Goal: Task Accomplishment & Management: Complete application form

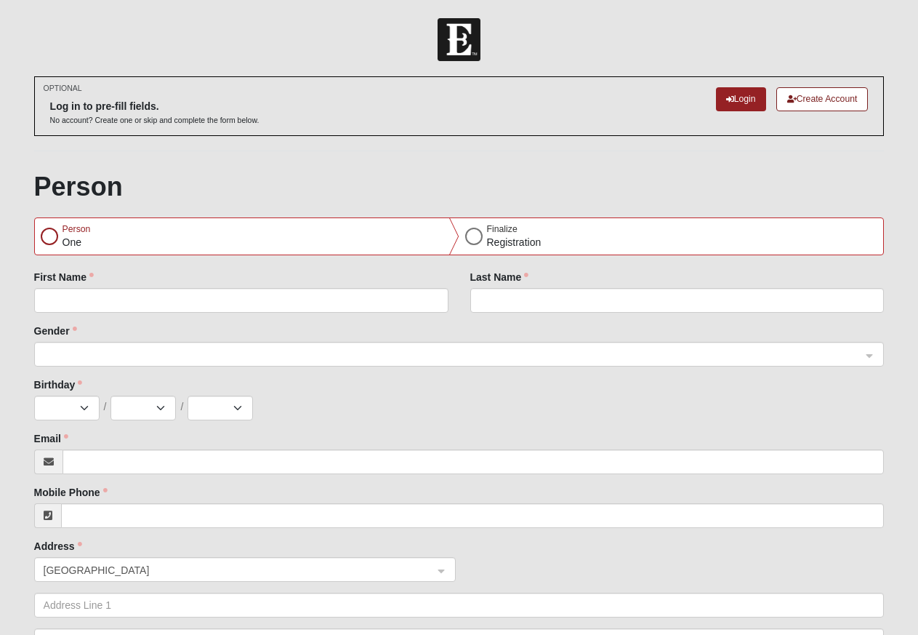
click at [44, 236] on div at bounding box center [49, 236] width 17 height 17
click at [48, 236] on div at bounding box center [49, 236] width 17 height 17
click at [812, 102] on link "Create Account" at bounding box center [822, 99] width 92 height 24
click at [731, 98] on link "Login" at bounding box center [741, 99] width 50 height 24
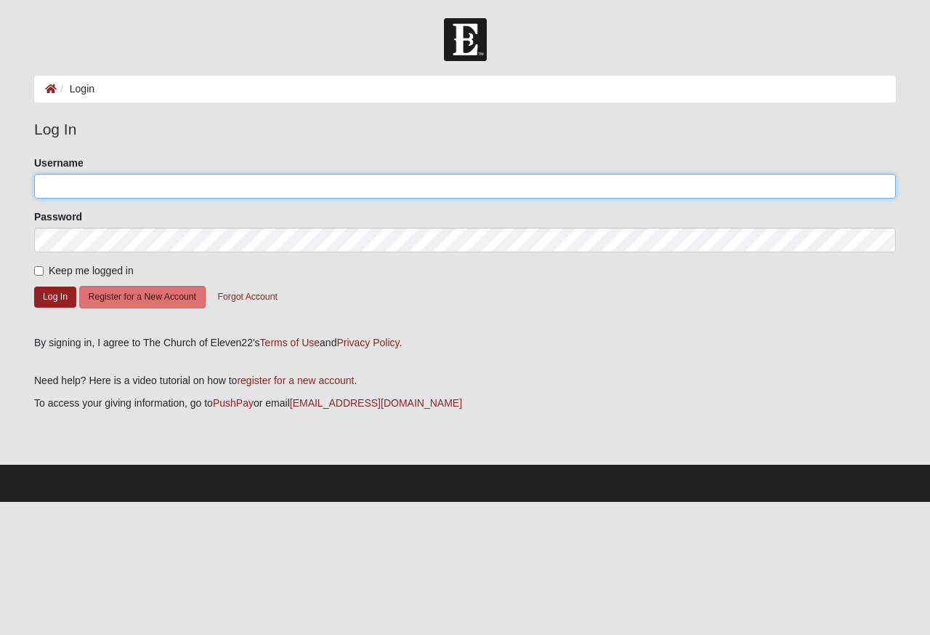
click at [95, 179] on input "Username" at bounding box center [465, 186] width 862 height 25
type input "KGoodin@gmail.com"
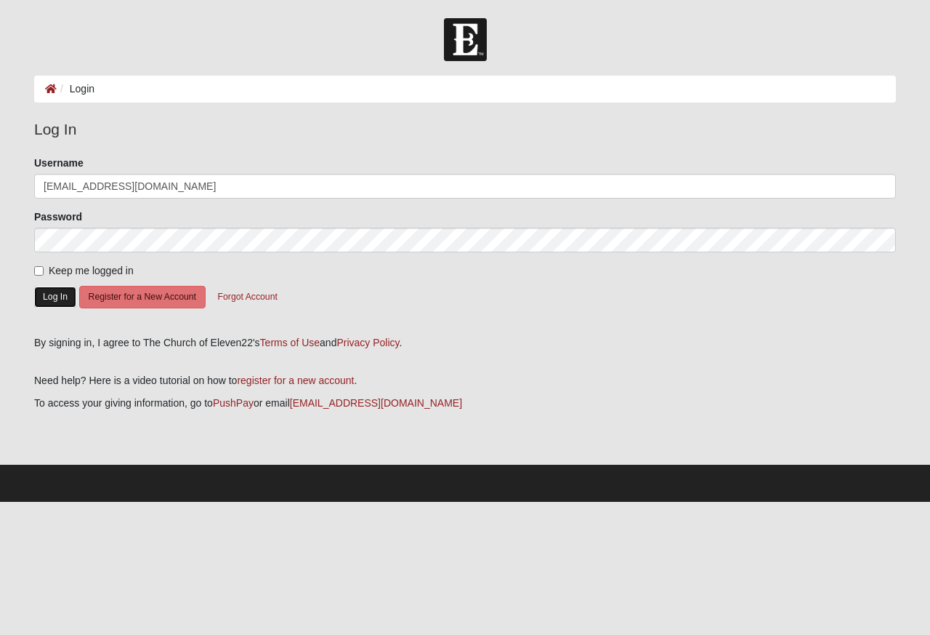
click at [52, 297] on button "Log In" at bounding box center [55, 296] width 42 height 21
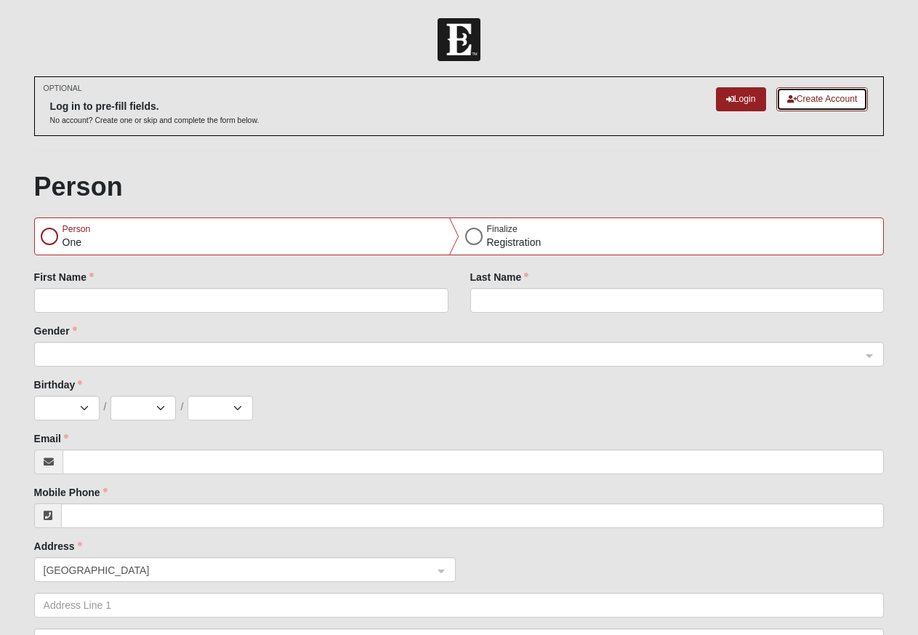
click at [810, 102] on link "Create Account" at bounding box center [822, 99] width 92 height 24
click at [739, 99] on link "Login" at bounding box center [741, 99] width 50 height 24
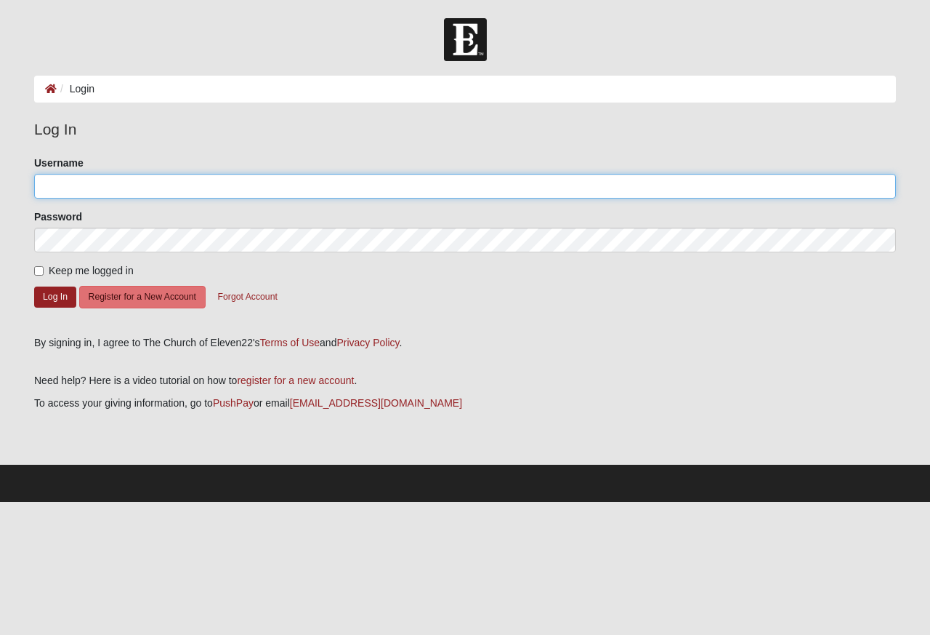
click at [192, 188] on input "Username" at bounding box center [465, 186] width 862 height 25
type input "Fifi1017"
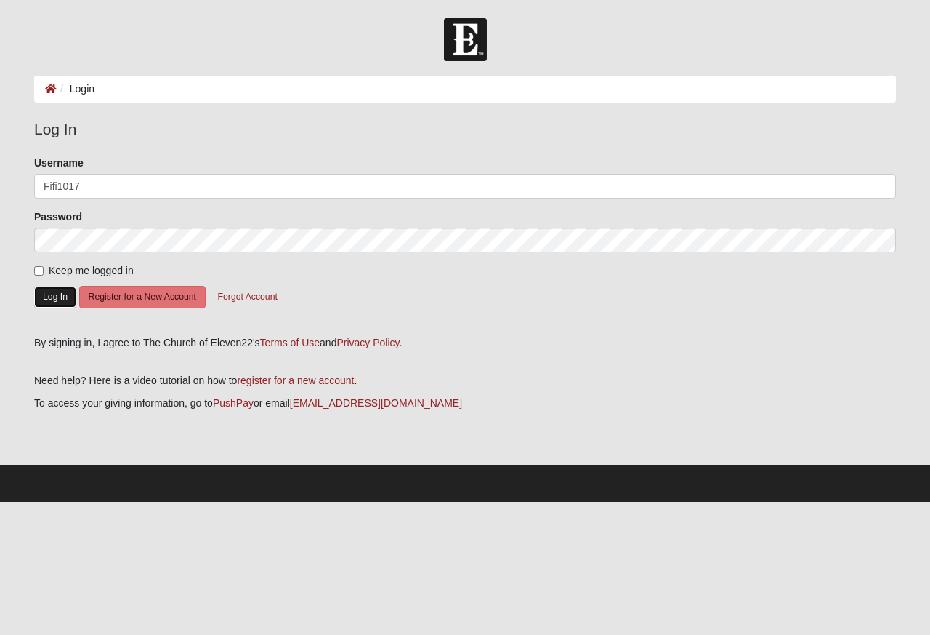
click at [58, 297] on button "Log In" at bounding box center [55, 296] width 42 height 21
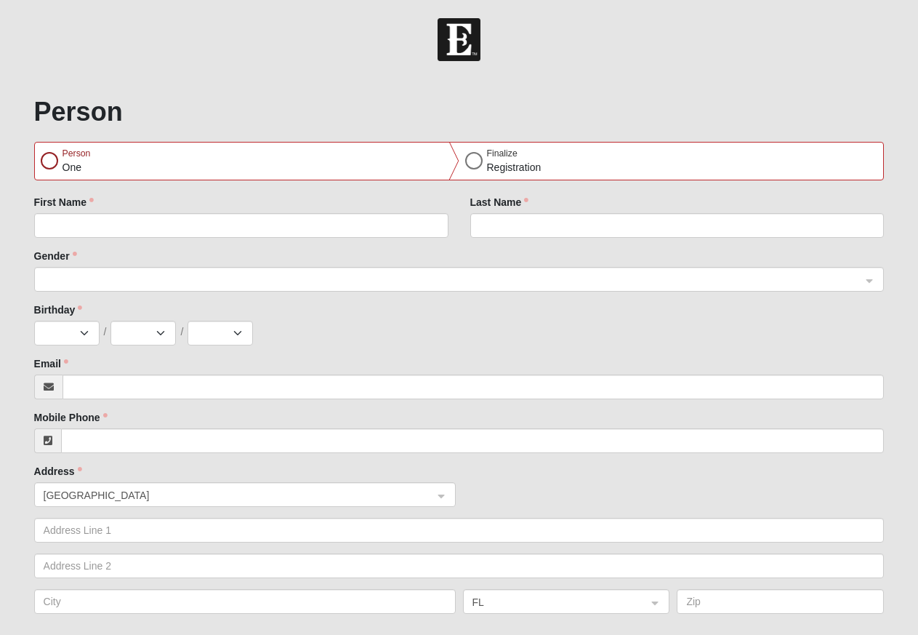
click at [50, 159] on div at bounding box center [49, 160] width 17 height 17
click at [84, 224] on input "First Name" at bounding box center [241, 225] width 414 height 25
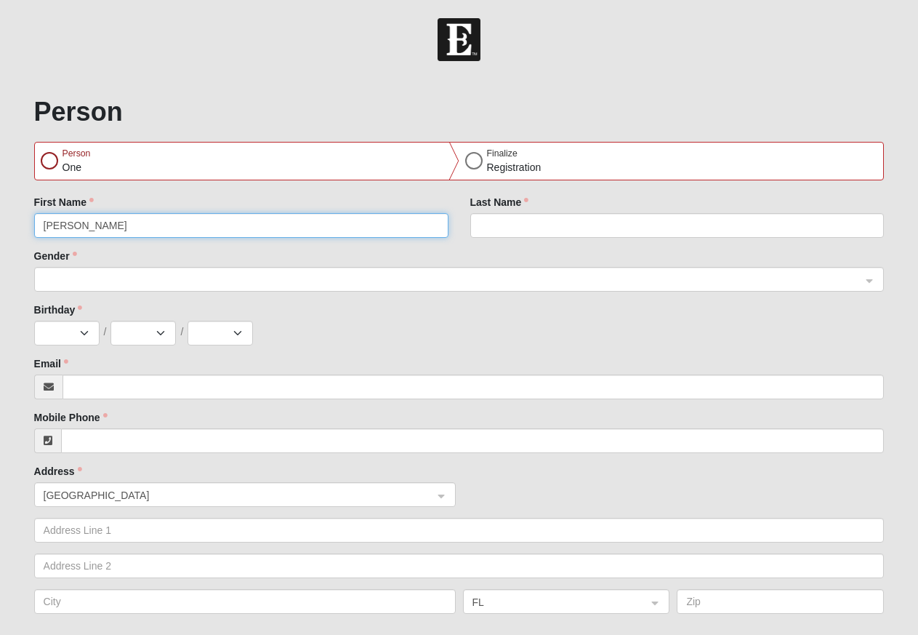
type input "[PERSON_NAME]"
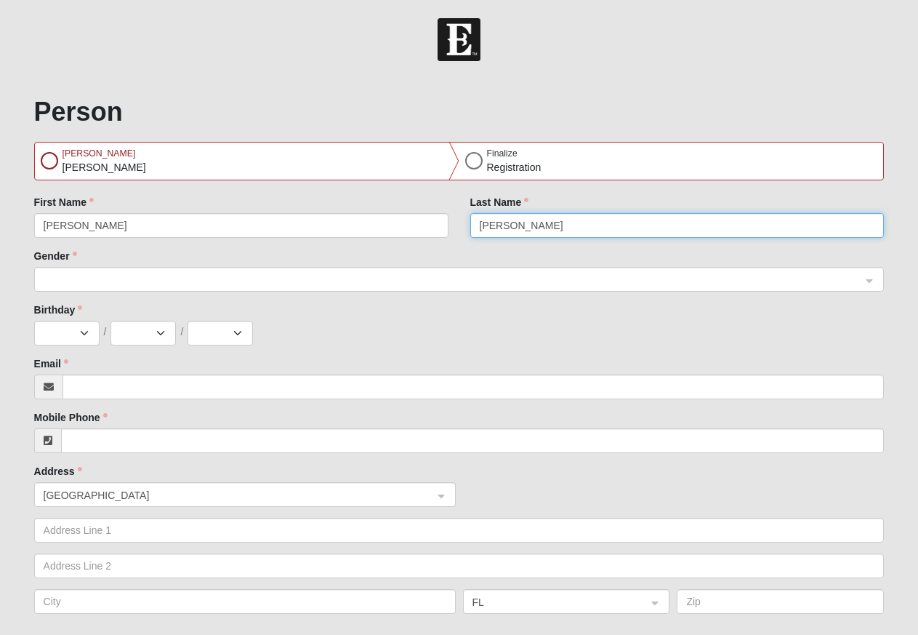
type input "[PERSON_NAME]"
click at [54, 158] on div at bounding box center [49, 160] width 17 height 17
click at [470, 158] on div at bounding box center [473, 160] width 17 height 17
click at [99, 276] on span at bounding box center [453, 280] width 819 height 16
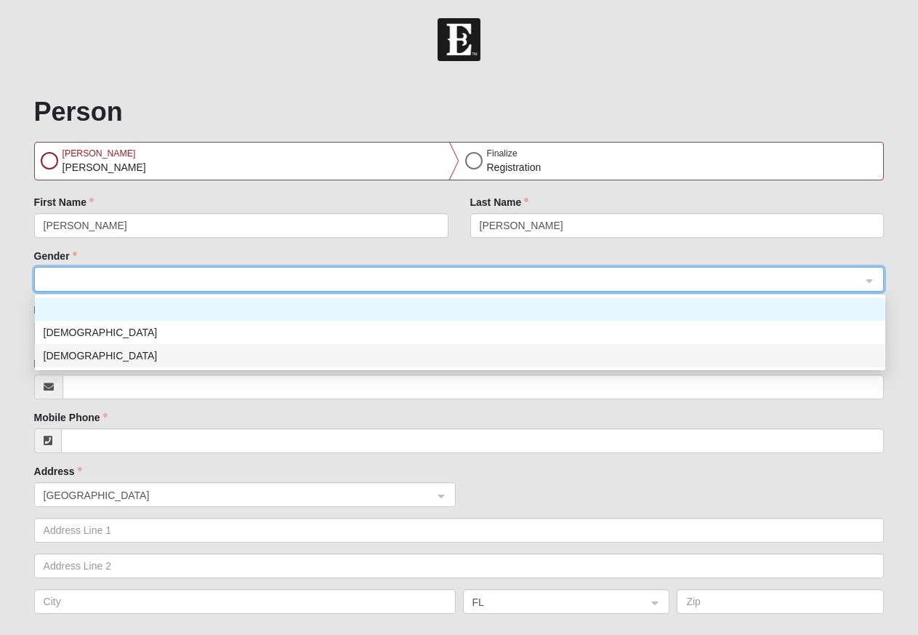
click at [69, 355] on div "[DEMOGRAPHIC_DATA]" at bounding box center [460, 355] width 833 height 16
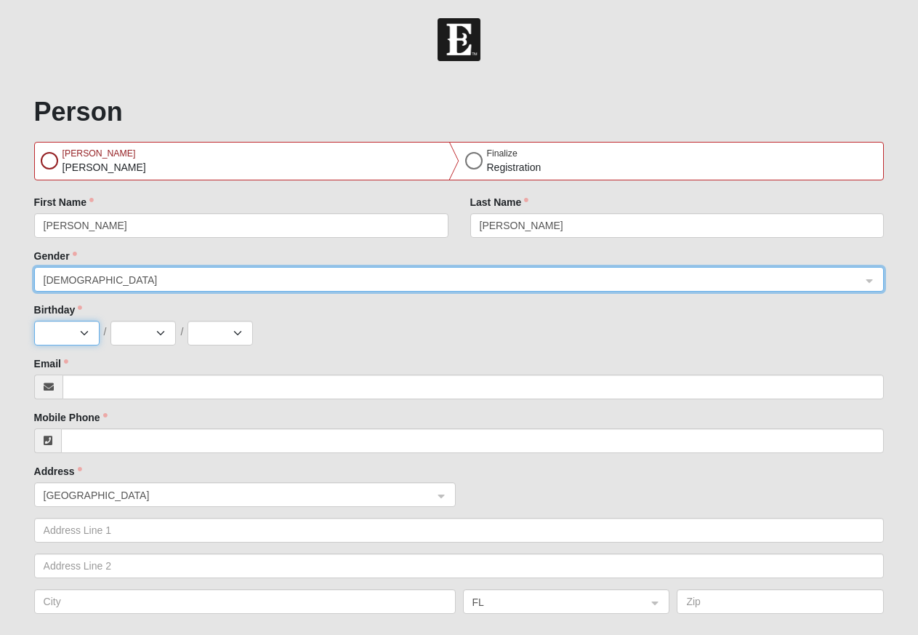
click at [34, 321] on select "Jan Feb Mar Apr May Jun [DATE] Aug Sep Oct Nov Dec" at bounding box center [66, 333] width 65 height 25
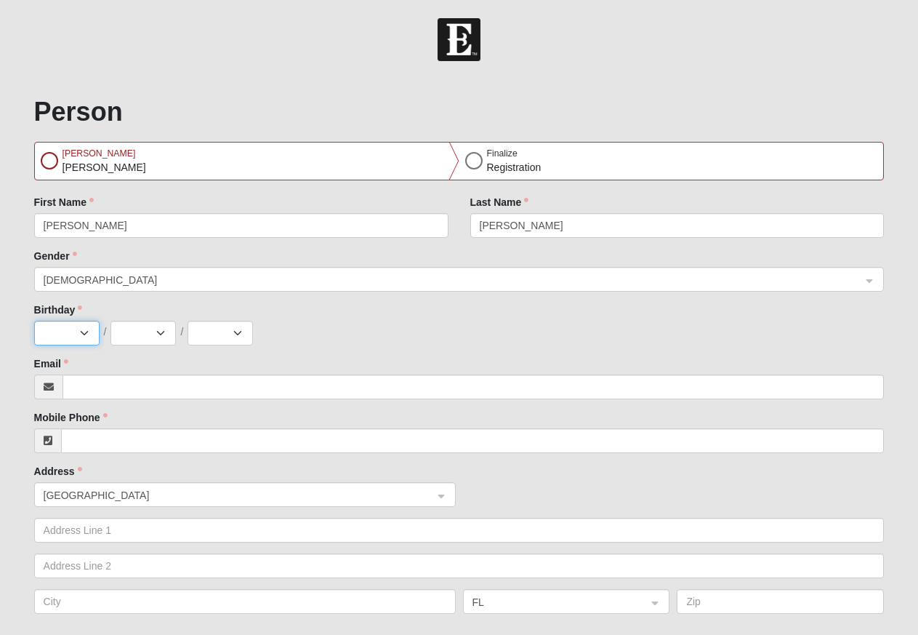
select select "10"
click option "Oct" at bounding box center [0, 0] width 0 height 0
click at [110, 321] on select "1 2 3 4 5 6 7 8 9 10 11 12 13 14 15 16 17 18 19 20 21 22 23 24 25 26 27 28 29 3…" at bounding box center [142, 333] width 65 height 25
select select "17"
click option "17" at bounding box center [0, 0] width 0 height 0
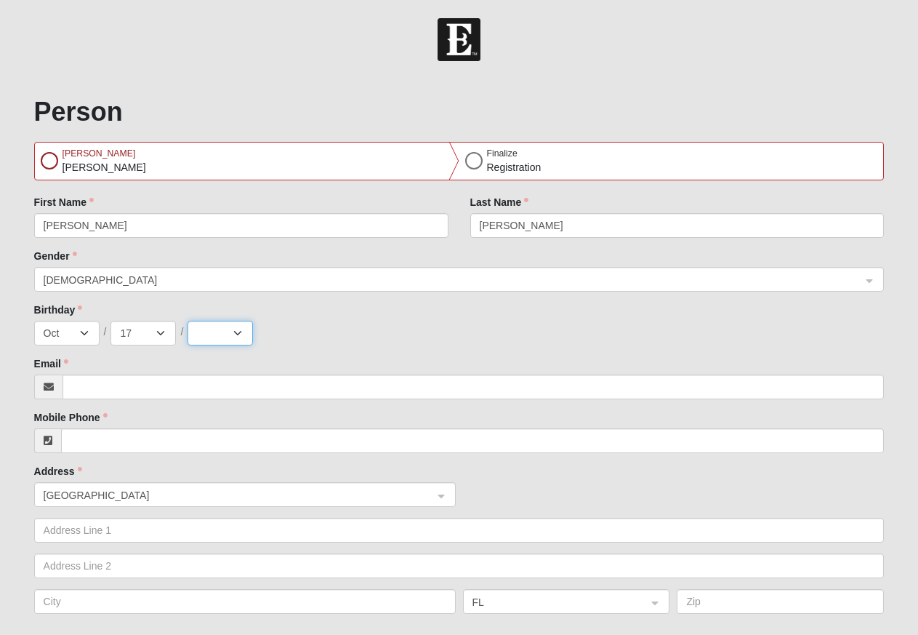
click at [188, 321] on select "2025 2024 2023 2022 2021 2020 2019 2018 2017 2016 2015 2014 2013 2012 2011 2010…" at bounding box center [220, 333] width 65 height 25
select select "1967"
click option "1967" at bounding box center [0, 0] width 0 height 0
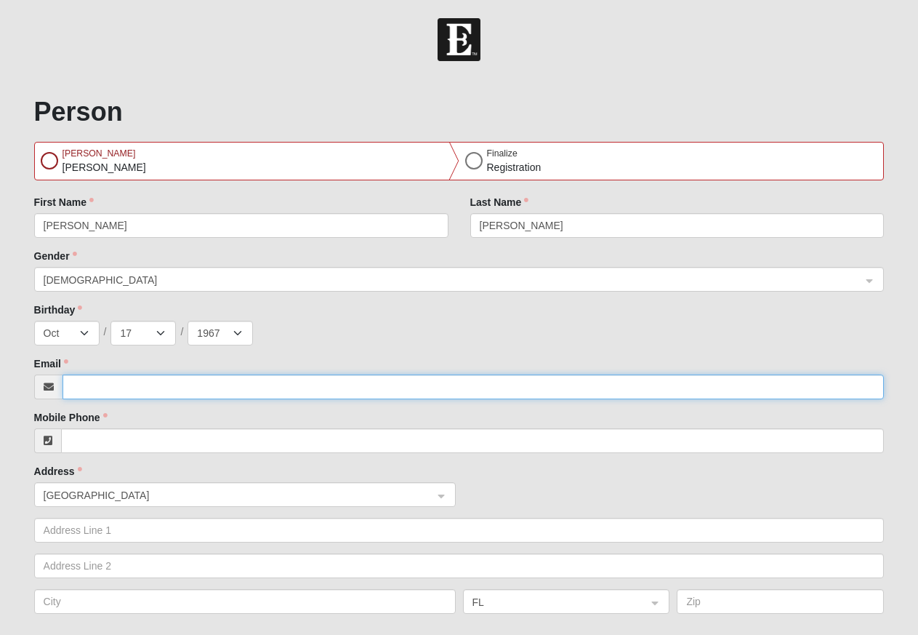
click at [155, 382] on input "Email" at bounding box center [474, 386] width 822 height 25
type input "[EMAIL_ADDRESS][PERSON_NAME][DOMAIN_NAME]"
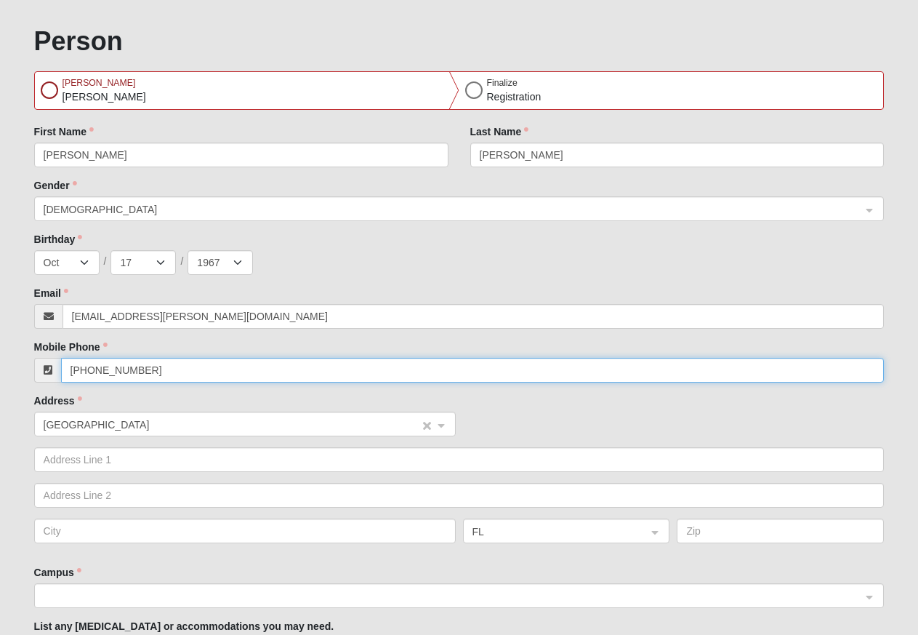
scroll to position [148, 0]
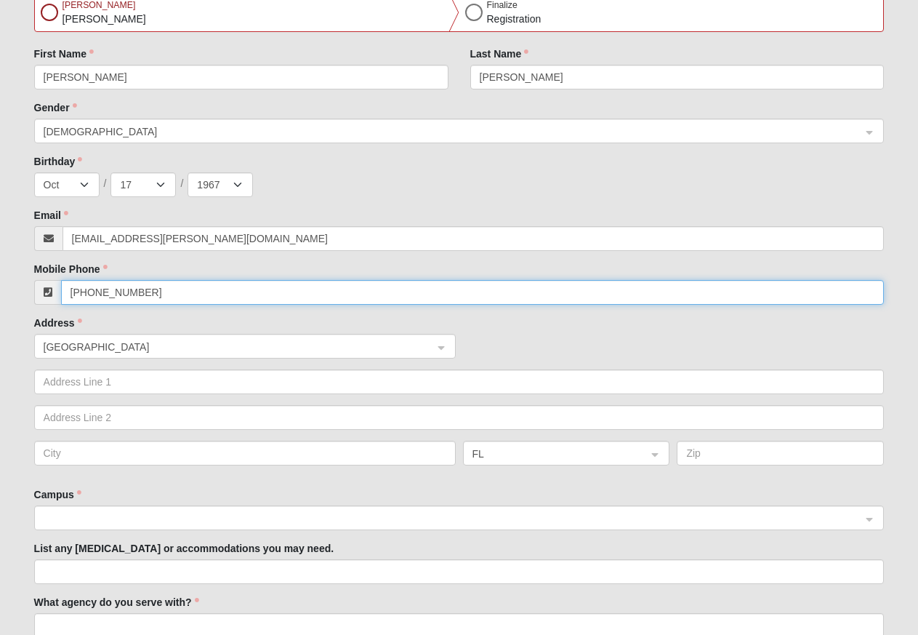
type input "[PHONE_NUMBER]"
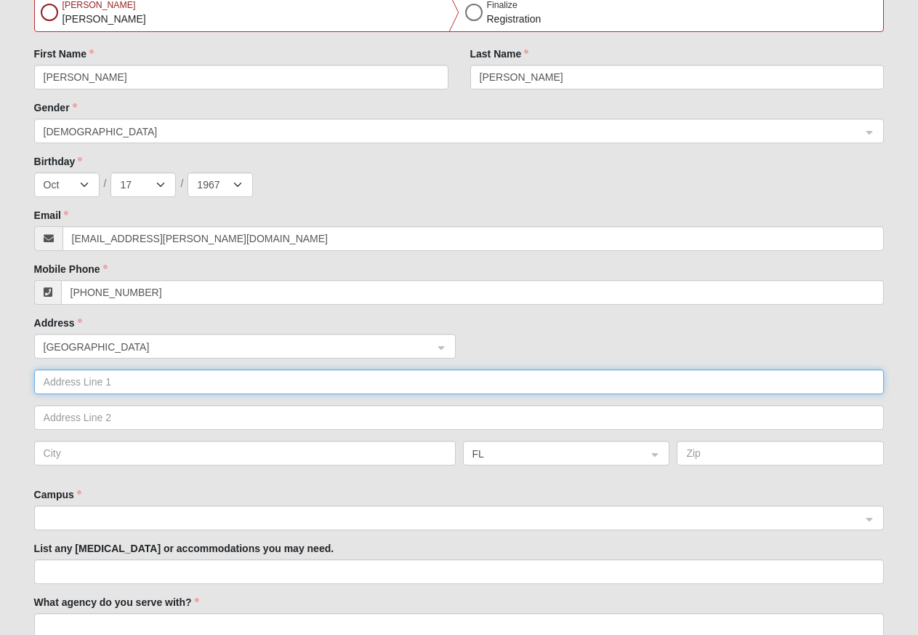
click at [170, 373] on input "text" at bounding box center [459, 381] width 851 height 25
type input "[STREET_ADDRESS]"
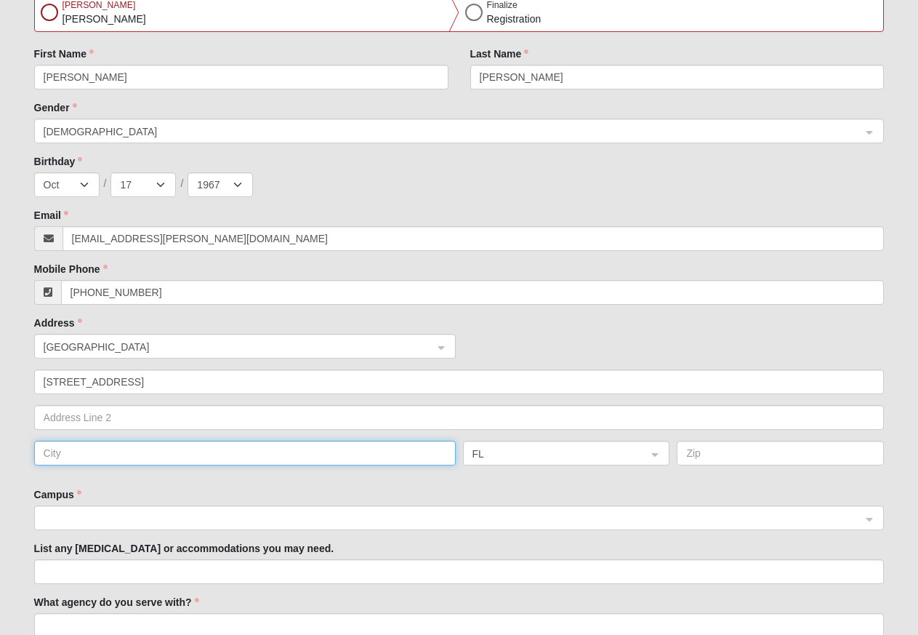
type input "[GEOGRAPHIC_DATA]"
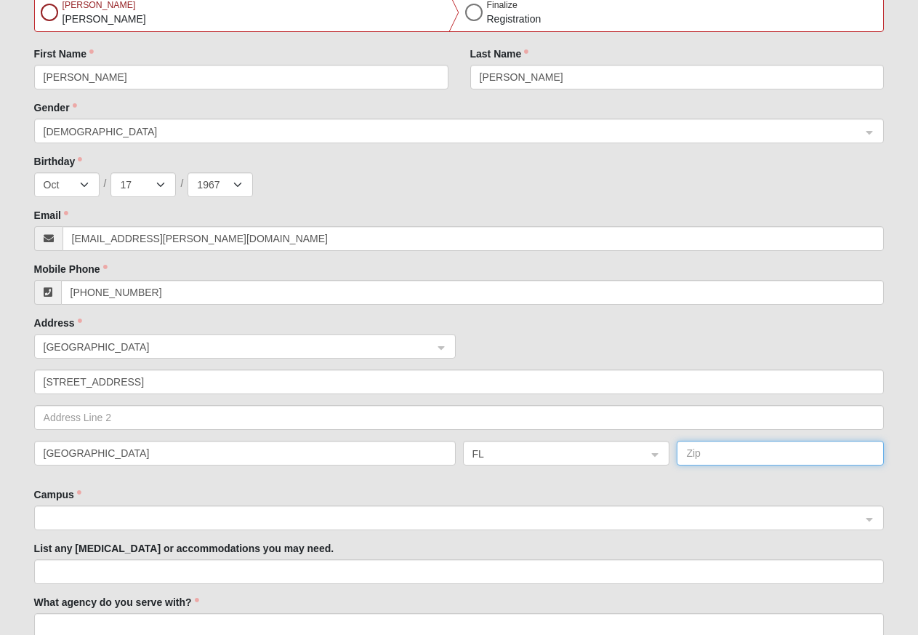
type input "32211"
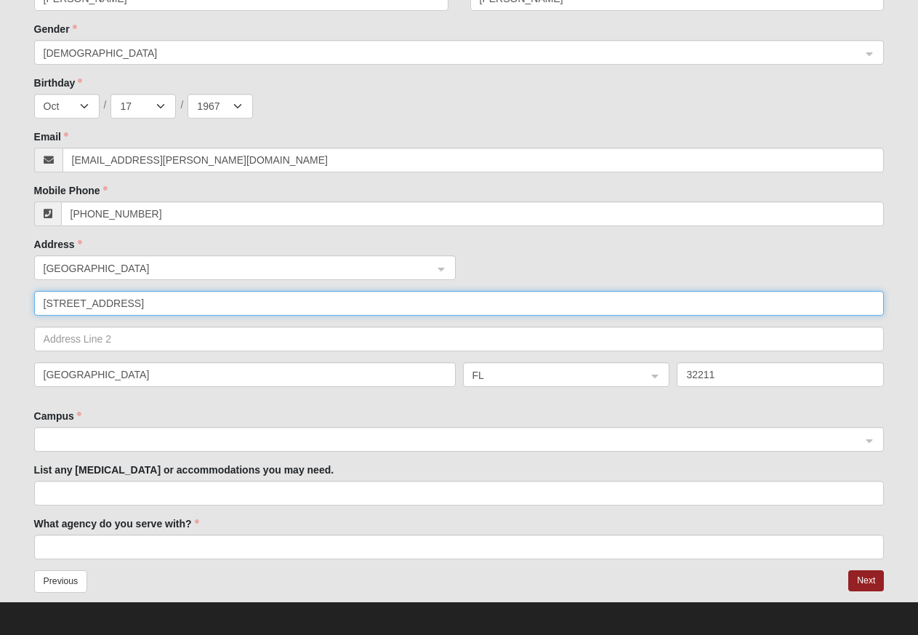
scroll to position [231, 0]
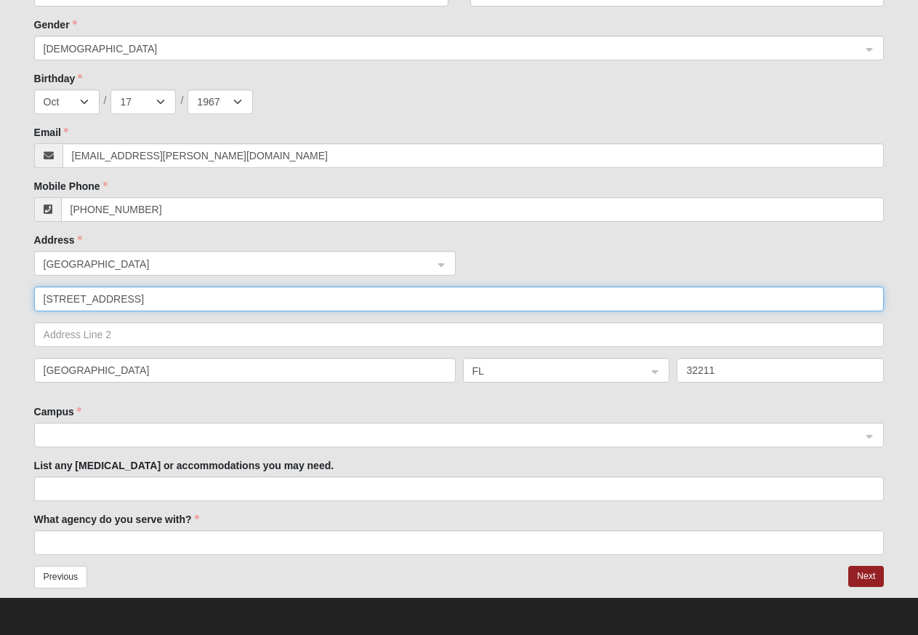
click at [245, 435] on span at bounding box center [453, 435] width 819 height 16
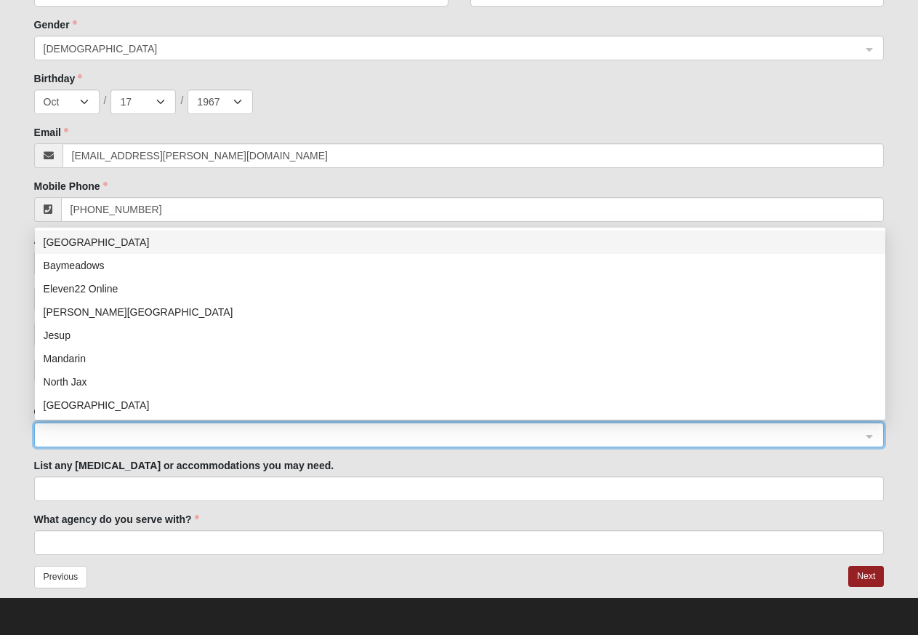
click at [69, 241] on div "[GEOGRAPHIC_DATA]" at bounding box center [460, 242] width 833 height 16
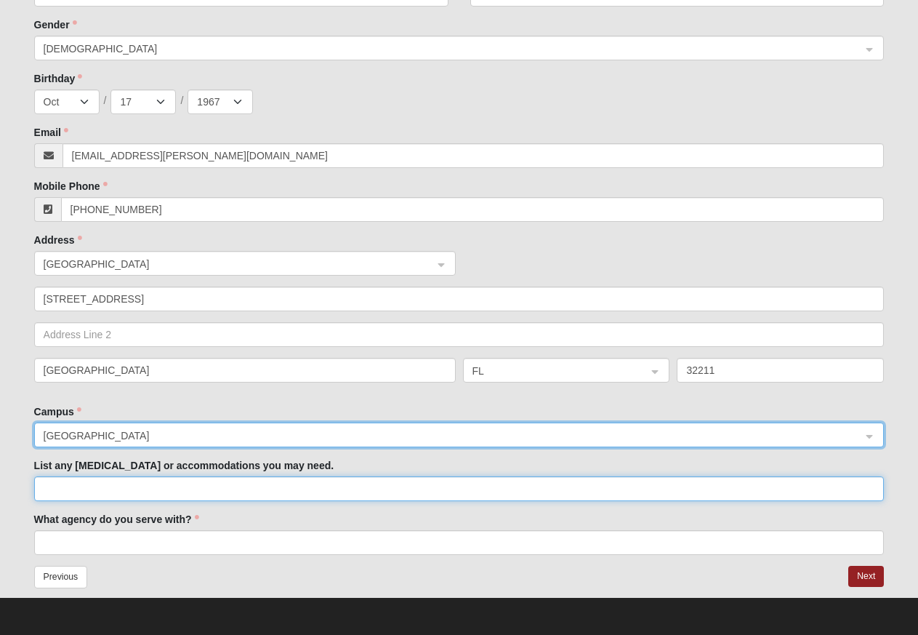
click at [214, 484] on input "List any [MEDICAL_DATA] or accommodations you may need." at bounding box center [459, 488] width 851 height 25
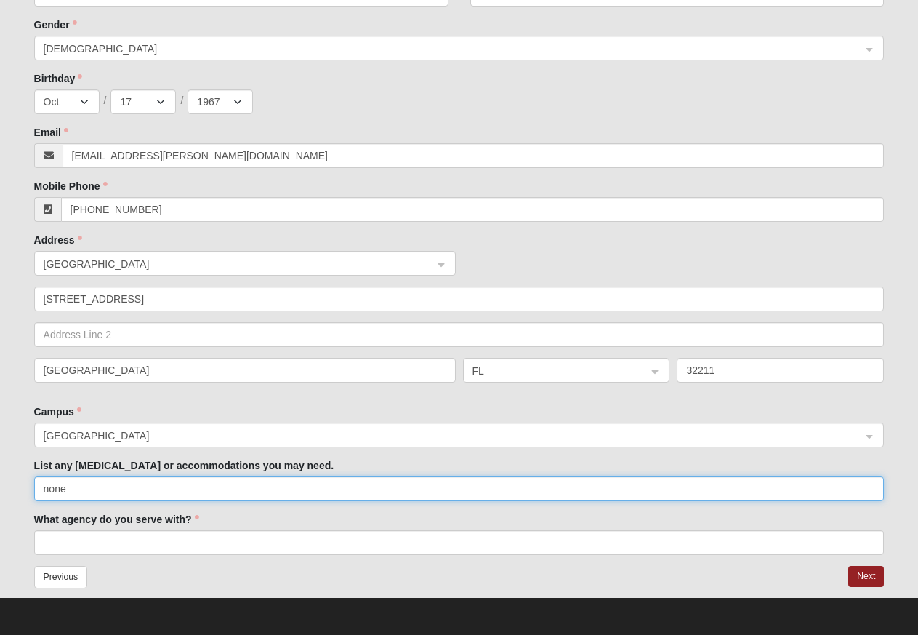
type input "none"
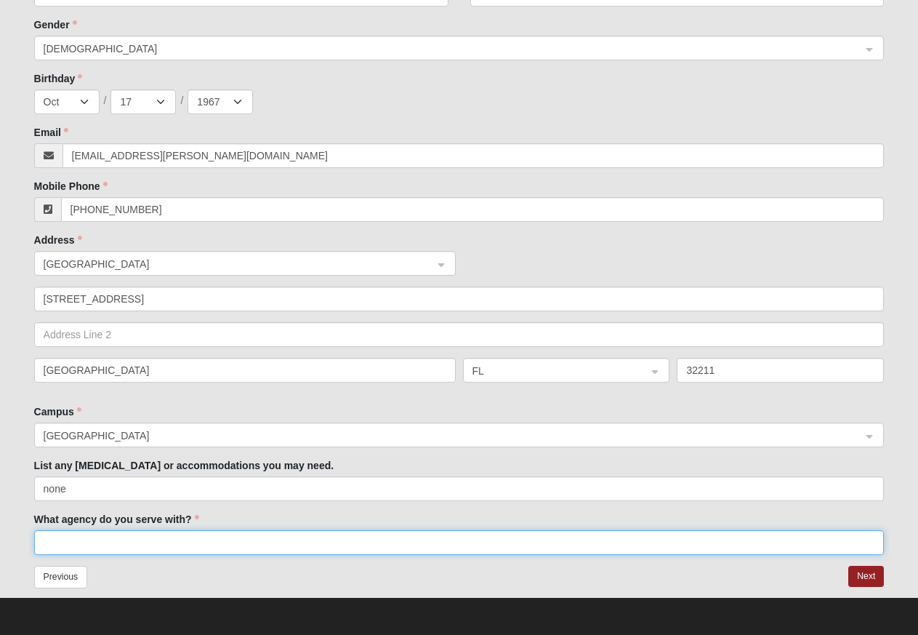
click at [190, 541] on input "What agency do you serve with?" at bounding box center [459, 542] width 851 height 25
type input "Retired Jacksonville Sheriffs Office"
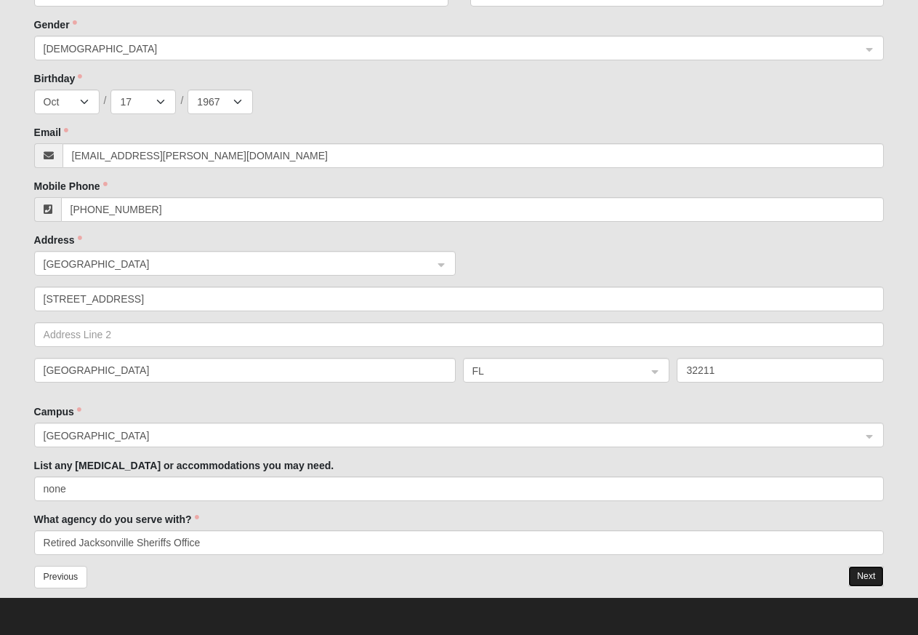
click at [869, 583] on button "Next" at bounding box center [866, 576] width 36 height 21
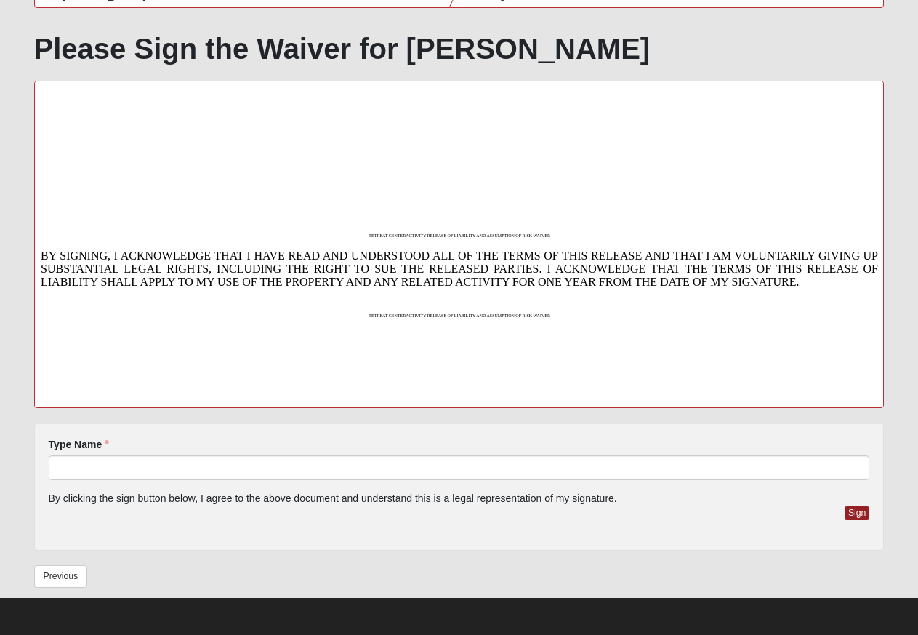
scroll to position [1596, 0]
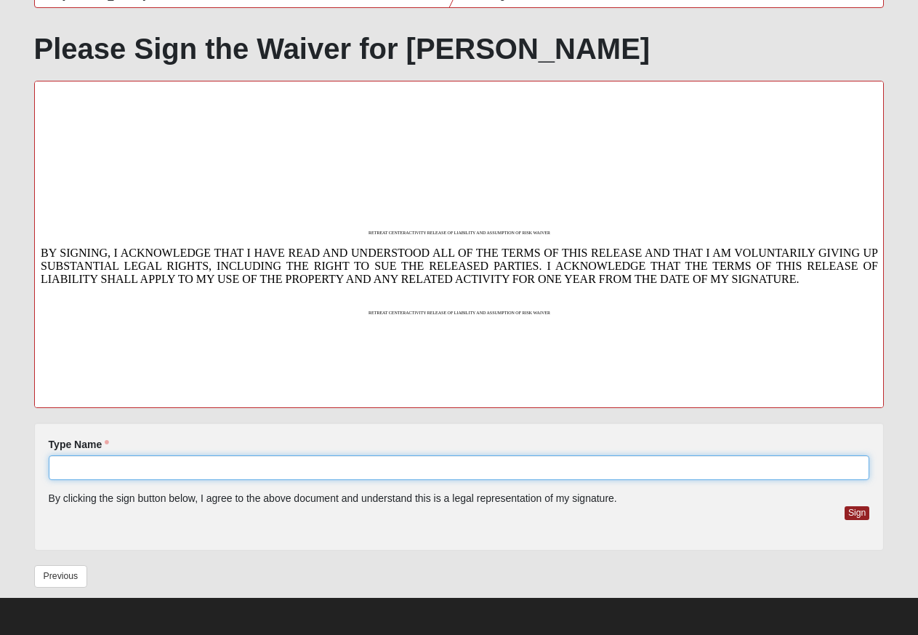
click at [120, 467] on input "Type Name" at bounding box center [459, 467] width 821 height 25
type input "[PERSON_NAME]"
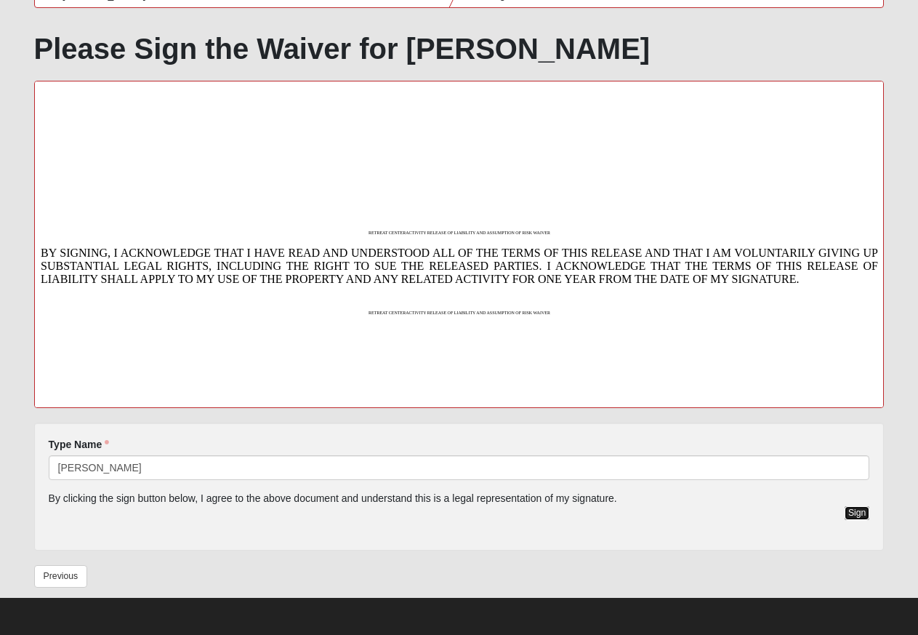
click at [869, 510] on button "Sign" at bounding box center [857, 513] width 25 height 14
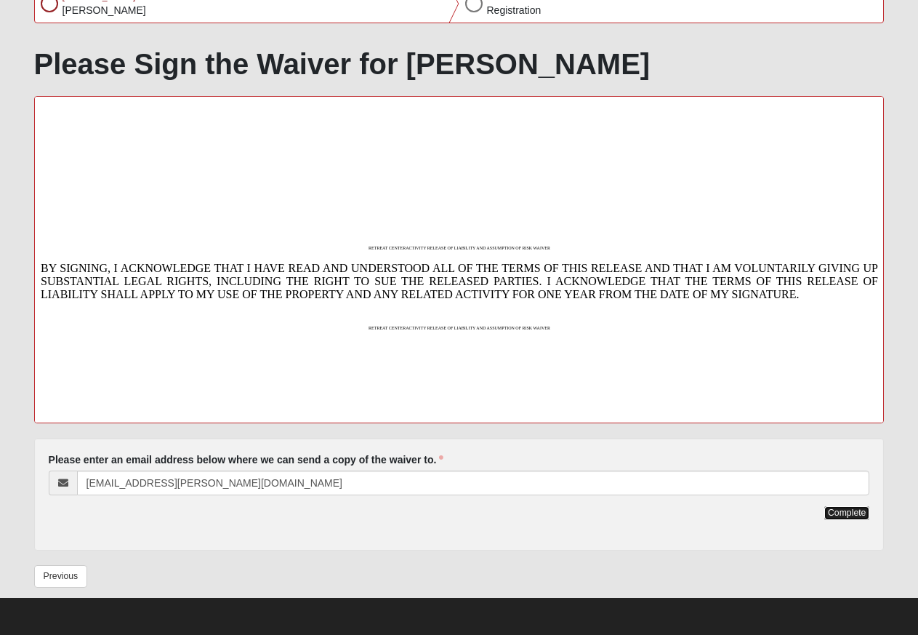
click at [856, 513] on button "Complete" at bounding box center [846, 513] width 45 height 14
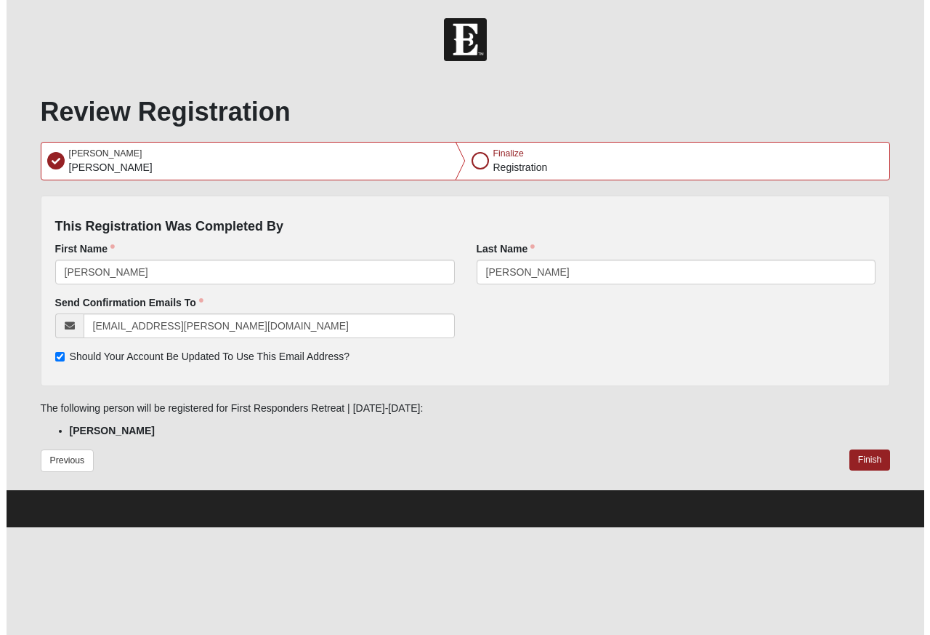
scroll to position [0, 0]
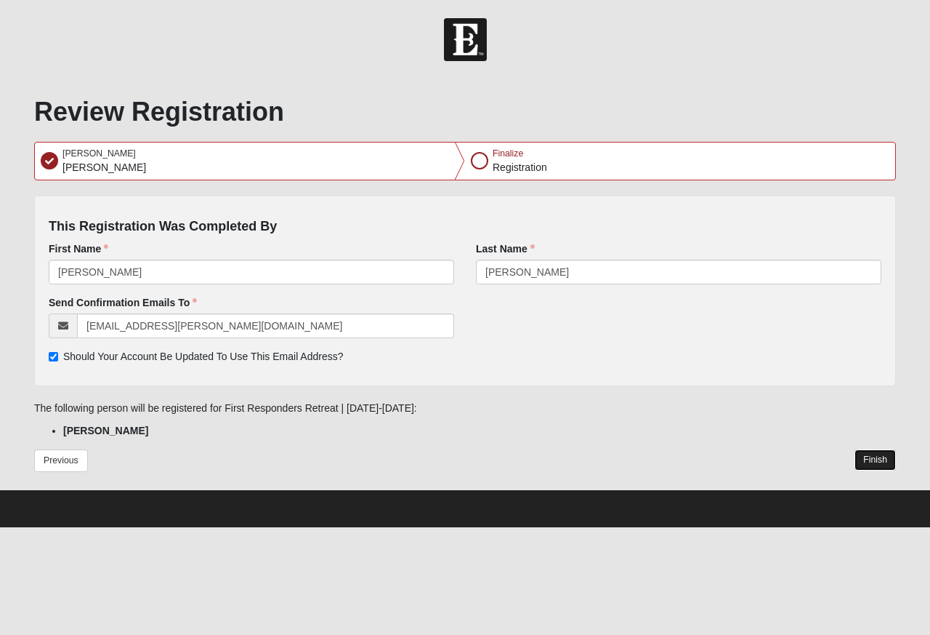
click at [877, 460] on button "Finish" at bounding box center [875, 459] width 41 height 21
